Goal: Check status: Check status

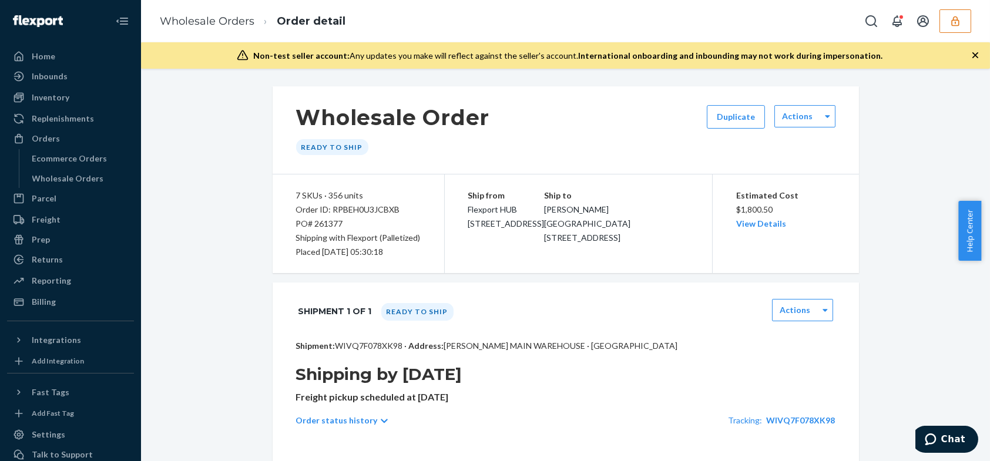
click at [354, 212] on div "Order ID: RPBEH0U3JCBXB" at bounding box center [358, 210] width 125 height 14
copy div "RPBEH0U3JCBXB"
click at [946, 22] on button "button" at bounding box center [956, 21] width 32 height 24
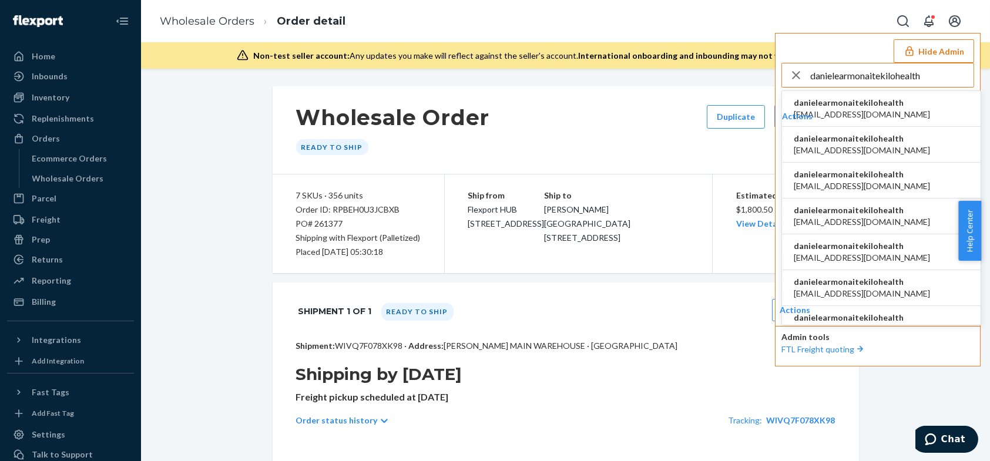
type input "danielearmonaitekilohealth"
click at [870, 102] on span "danielearmonaitekilohealth" at bounding box center [862, 103] width 136 height 12
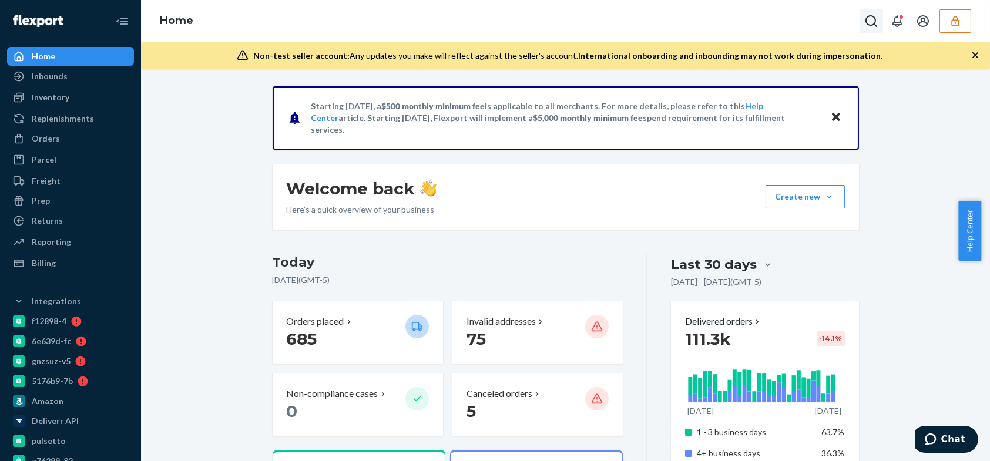
click at [877, 25] on icon "Open Search Box" at bounding box center [871, 21] width 14 height 14
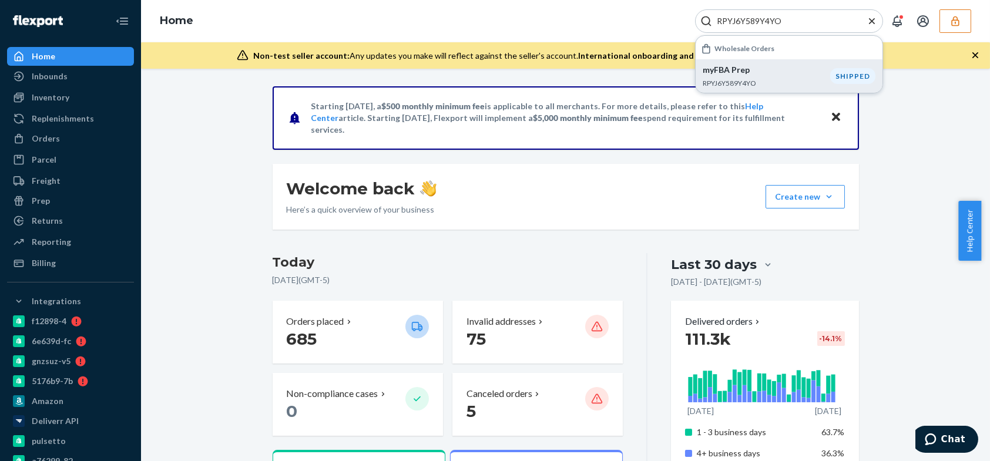
type input "RPYJ6Y589Y4YO"
click at [758, 76] on div "myFBA Prep RPYJ6Y589Y4YO" at bounding box center [767, 76] width 128 height 24
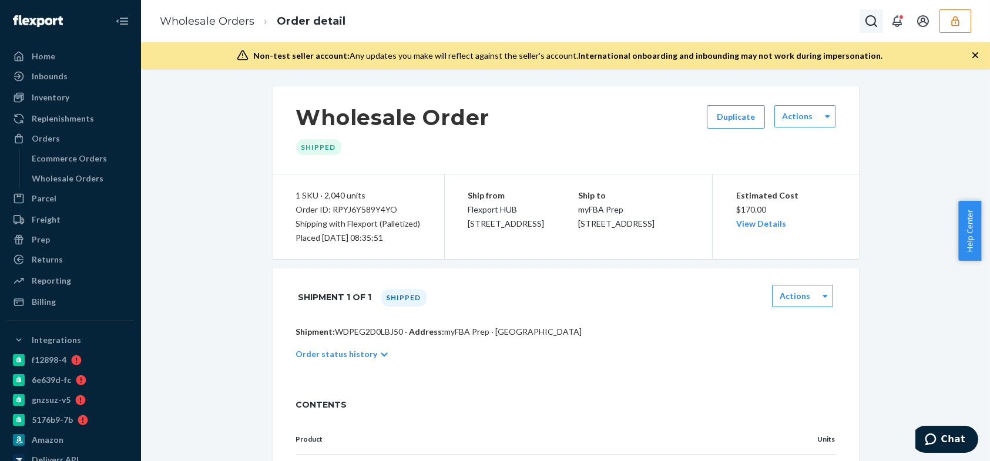
click at [867, 15] on icon "Open Search Box" at bounding box center [871, 21] width 14 height 14
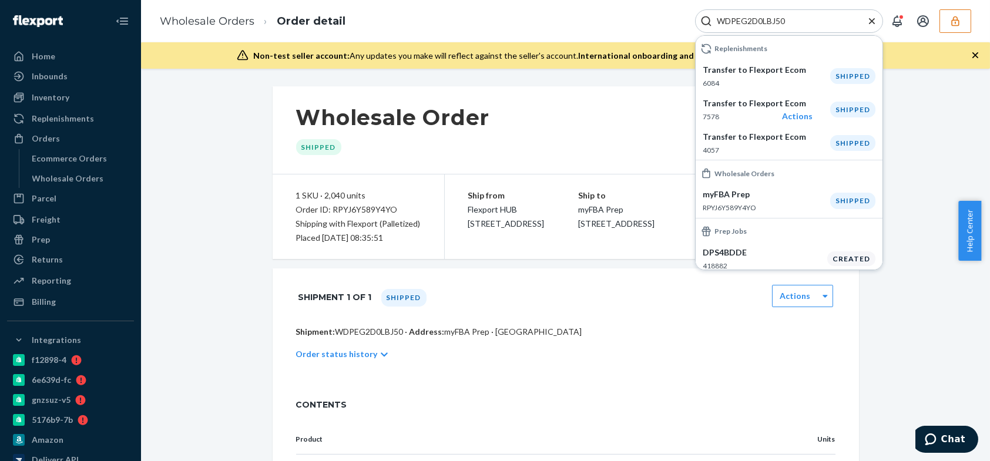
click at [610, 127] on div "Wholesale Order Shipped Duplicate Actions" at bounding box center [566, 130] width 587 height 88
click at [589, 226] on span "myFBA Prep [STREET_ADDRESS]" at bounding box center [616, 217] width 76 height 24
click at [596, 229] on span "myFBA Prep [STREET_ADDRESS]" at bounding box center [616, 217] width 76 height 24
click at [759, 14] on div "WDPEG2D0LBJ50" at bounding box center [789, 21] width 188 height 24
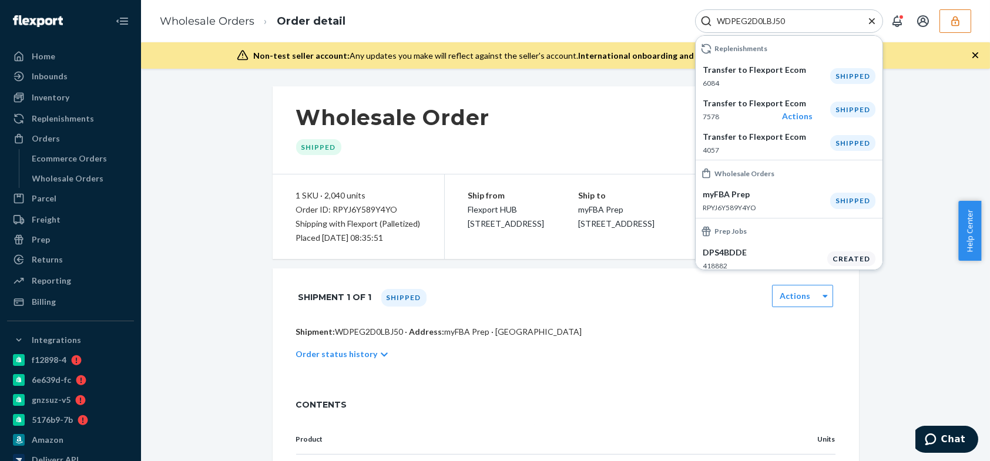
click at [759, 14] on div "WDPEG2D0LBJ50" at bounding box center [789, 21] width 188 height 24
click at [749, 19] on input "WDPEG2D0LBJ50" at bounding box center [784, 21] width 145 height 12
paste input "RPYJ6Y589Y4YO"
click at [773, 210] on p "RPYJ6Y589Y4YO" at bounding box center [767, 208] width 128 height 10
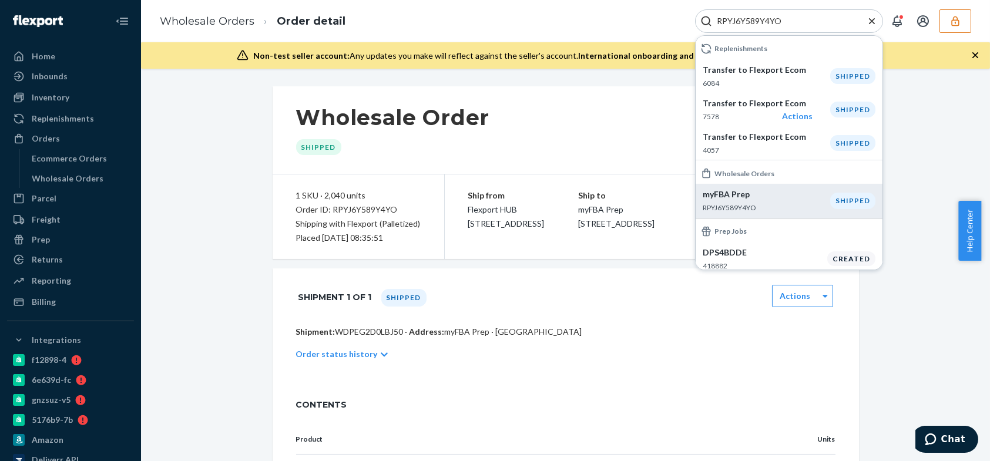
click at [761, 205] on p "RPYJ6Y589Y4YO" at bounding box center [767, 208] width 128 height 10
click at [769, 18] on input "RPYJ6Y589Y4YO" at bounding box center [784, 21] width 145 height 12
paste input "WDPEG2D0LBJ50"
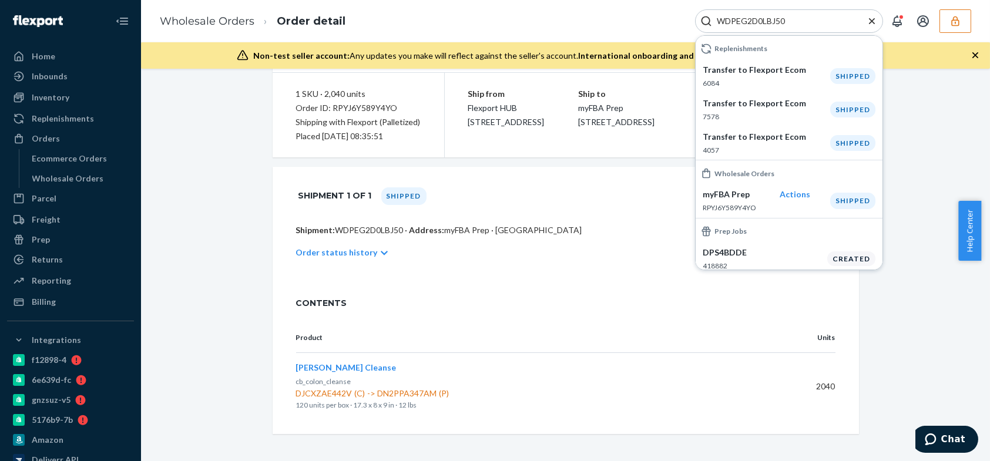
type input "WDPEG2D0LBJ50"
click at [619, 248] on div "Order status history" at bounding box center [565, 252] width 539 height 33
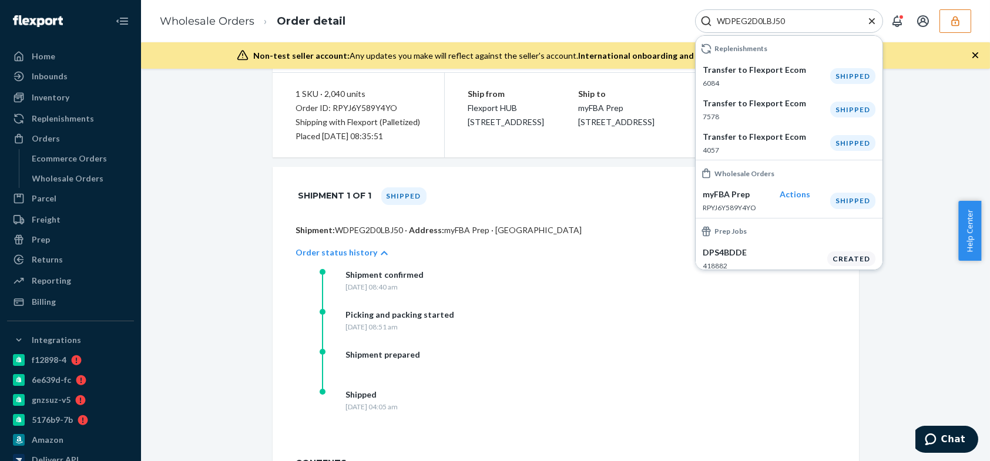
click at [802, 24] on input "WDPEG2D0LBJ50" at bounding box center [784, 21] width 145 height 12
click at [787, 60] on li "Transfer to Flexport Ecom 6084 Shipped" at bounding box center [789, 75] width 187 height 33
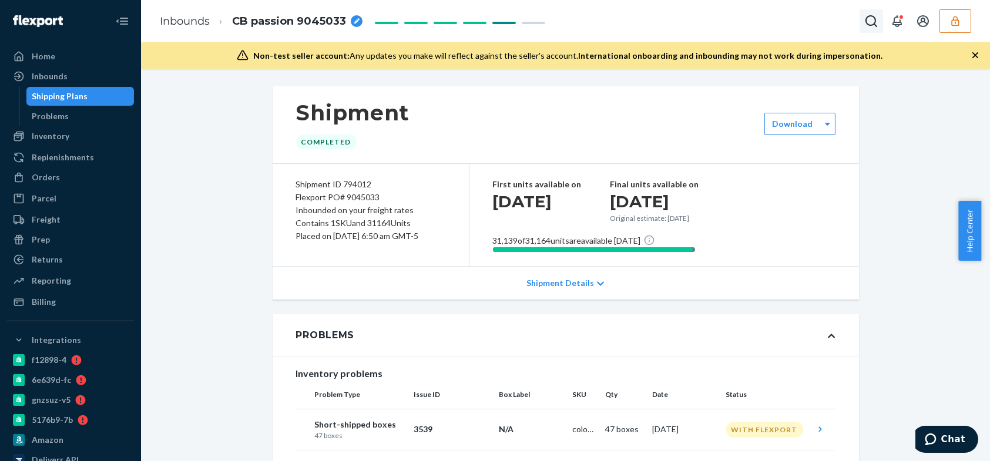
click at [860, 25] on button "Open Search Box" at bounding box center [872, 21] width 24 height 24
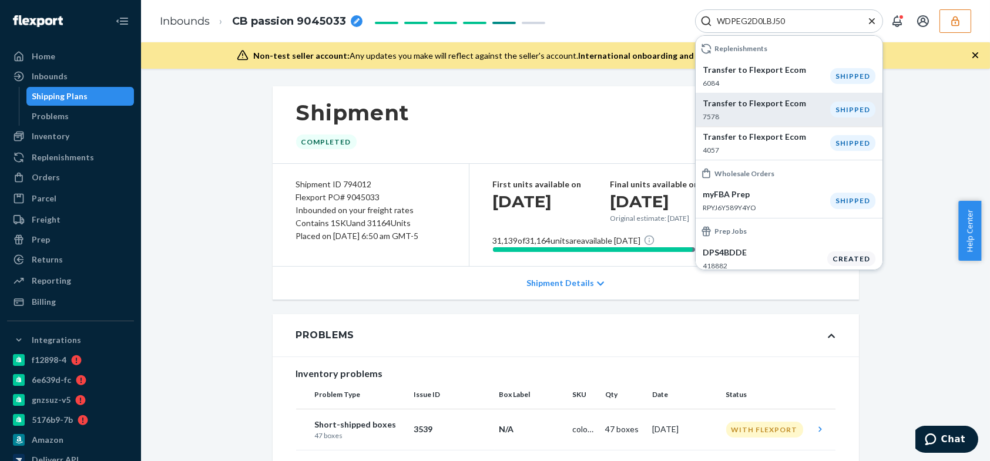
click at [788, 112] on p "7578" at bounding box center [767, 117] width 128 height 10
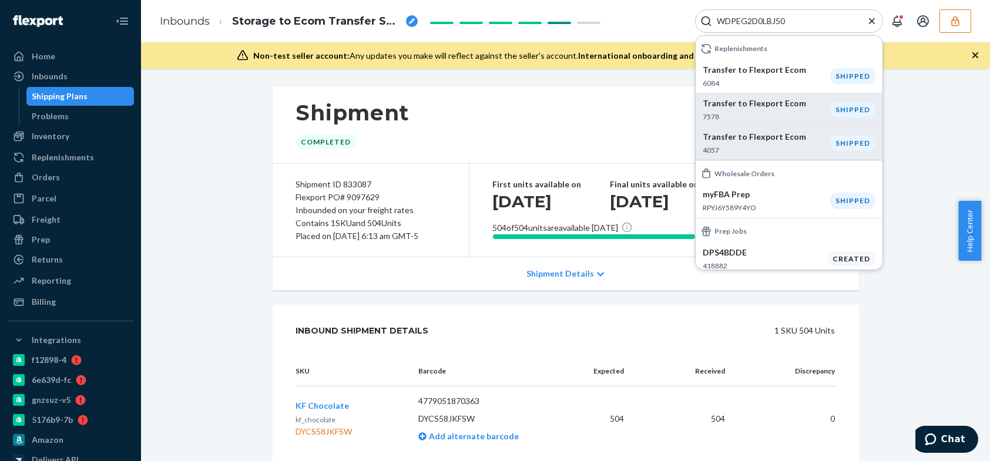
click at [787, 138] on p "Transfer to Flexport Ecom" at bounding box center [767, 137] width 128 height 12
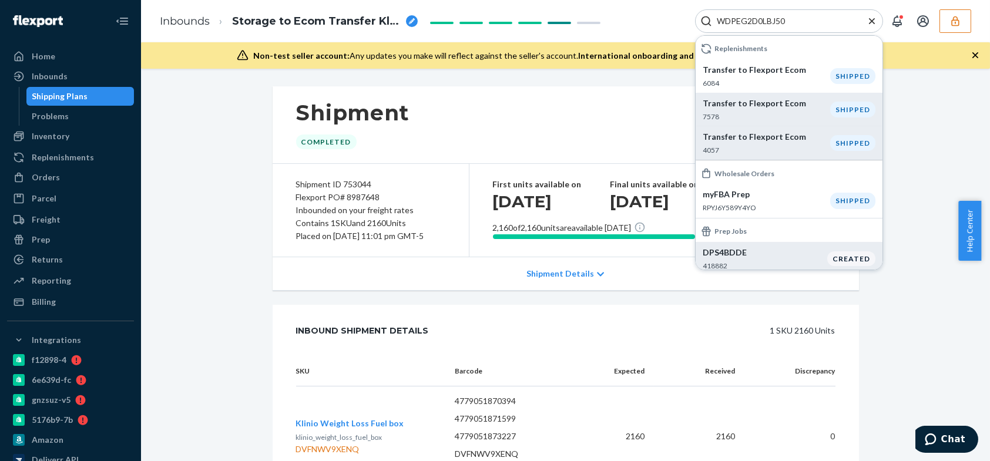
scroll to position [38, 0]
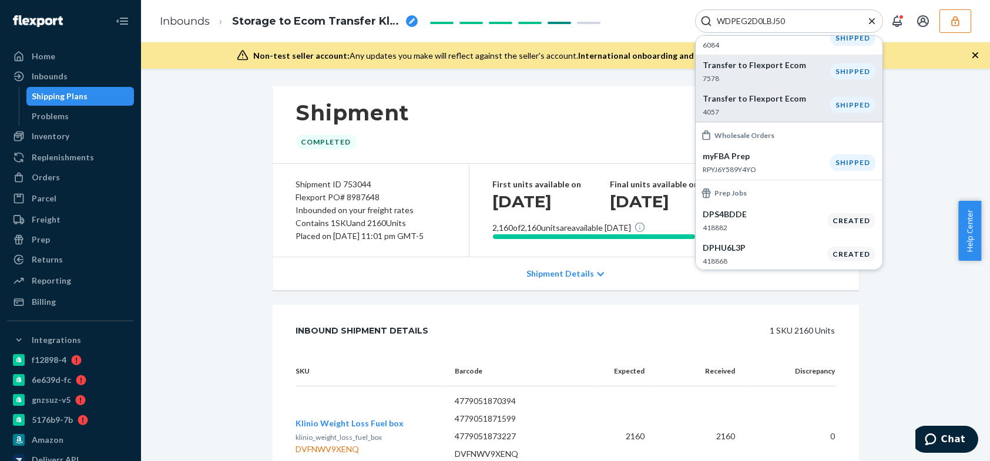
click at [858, 21] on div "WDPEG2D0LBJ50" at bounding box center [789, 21] width 188 height 24
click at [776, 21] on input "WDPEG2D0LBJ50" at bounding box center [784, 21] width 145 height 12
paste input "RPYJ6Y589Y4YO"
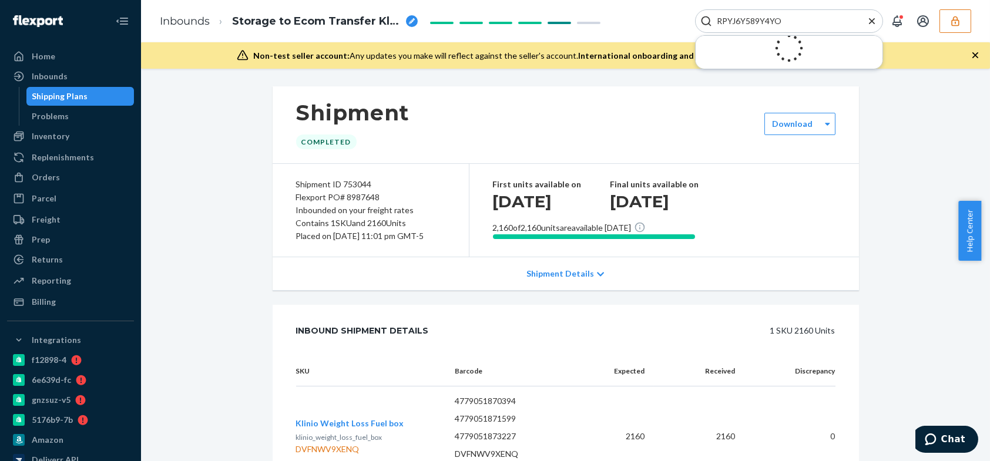
click at [802, 25] on input "RPYJ6Y589Y4YO" at bounding box center [784, 21] width 145 height 12
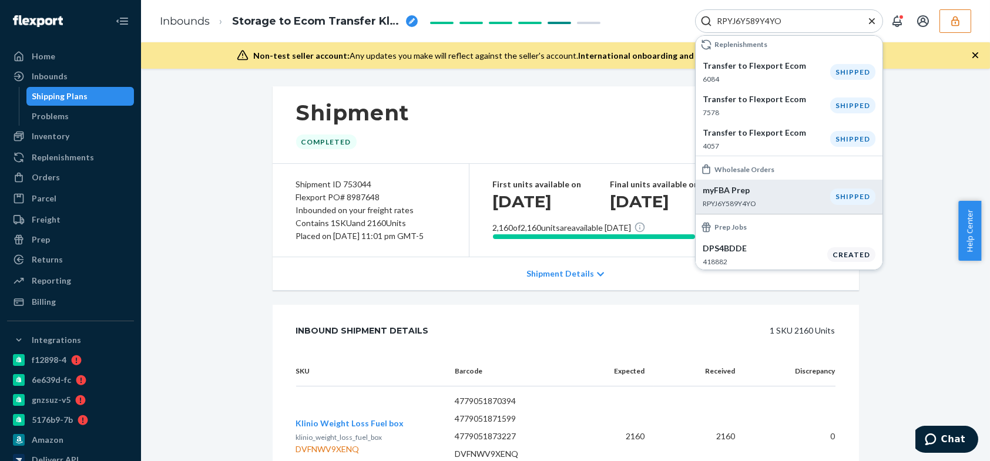
type input "RPYJ6Y589Y4YO"
click at [771, 196] on div "myFBA Prep RPYJ6Y589Y4YO" at bounding box center [767, 197] width 128 height 24
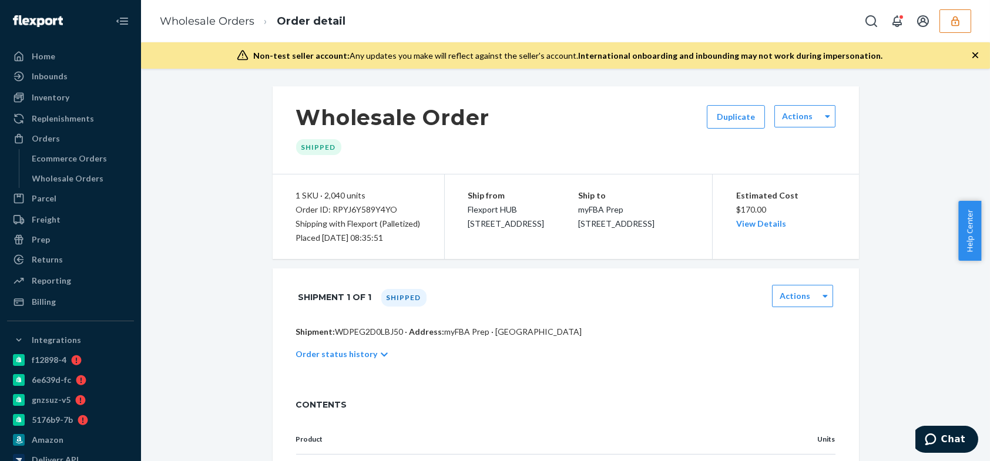
drag, startPoint x: 678, startPoint y: 239, endPoint x: 566, endPoint y: 207, distance: 115.9
click at [566, 207] on div "Ship from Flexport HUB [STREET_ADDRESS] Ship to myFBA Prep [STREET_ADDRESS]" at bounding box center [579, 217] width 268 height 85
click at [626, 252] on div "Ship from Flexport HUB [STREET_ADDRESS] Ship to myFBA Prep [STREET_ADDRESS]" at bounding box center [579, 217] width 268 height 85
click at [655, 229] on span "myFBA Prep [STREET_ADDRESS]" at bounding box center [616, 217] width 76 height 24
click at [672, 231] on div "Ship to myFBA Prep [STREET_ADDRESS]" at bounding box center [633, 210] width 110 height 42
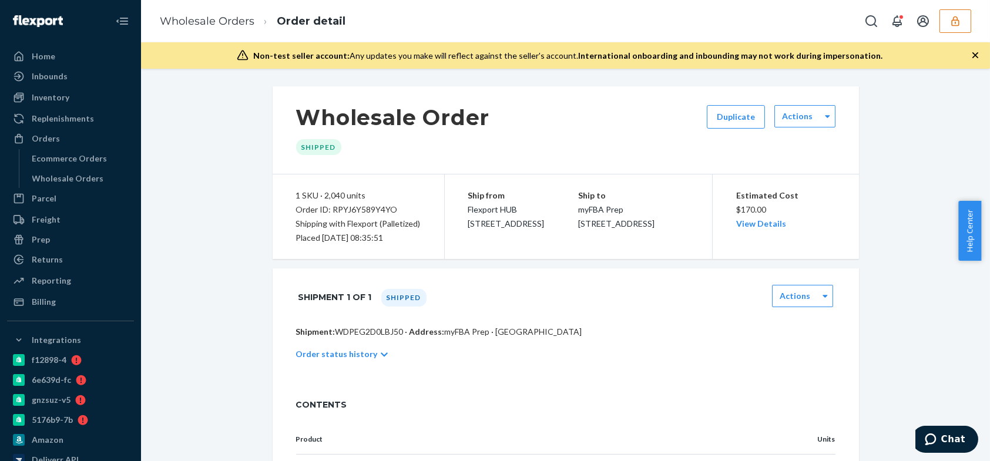
drag, startPoint x: 640, startPoint y: 232, endPoint x: 572, endPoint y: 210, distance: 71.6
click at [578, 210] on div "Ship to myFBA Prep [STREET_ADDRESS]" at bounding box center [633, 210] width 110 height 42
copy span "myFBA Prep [STREET_ADDRESS]"
